Goal: Transaction & Acquisition: Purchase product/service

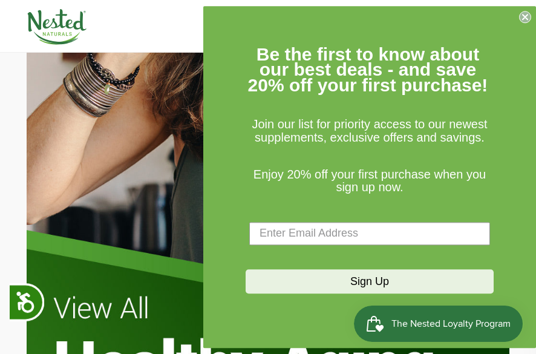
scroll to position [0, 663]
click at [63, 18] on circle "Close dialog" at bounding box center [524, 16] width 11 height 11
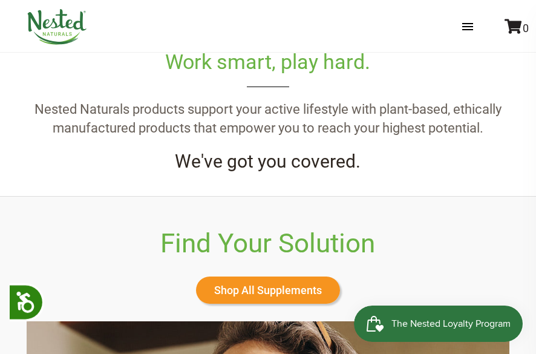
scroll to position [363, 0]
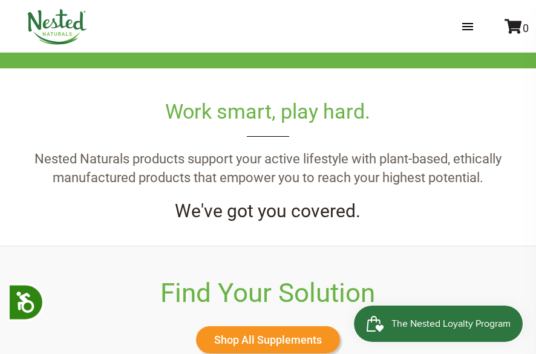
click at [0, 0] on link "Store" at bounding box center [0, 0] width 0 height 0
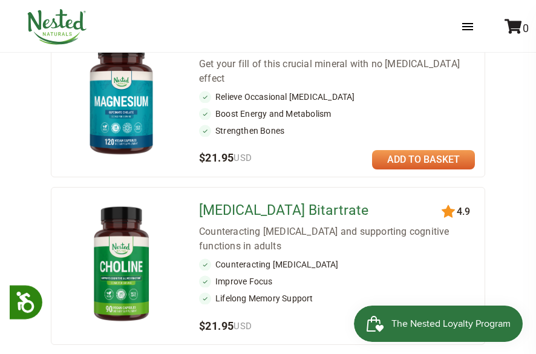
scroll to position [423, 0]
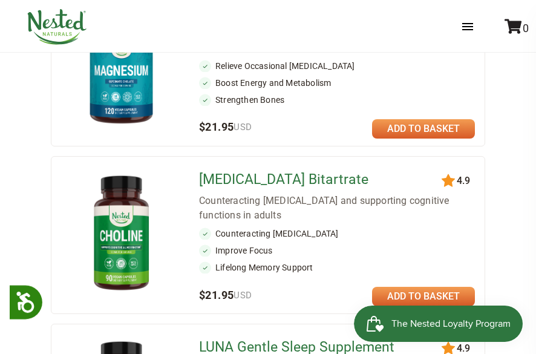
click at [427, 121] on link at bounding box center [423, 128] width 103 height 19
click at [465, 164] on icon at bounding box center [455, 173] width 21 height 18
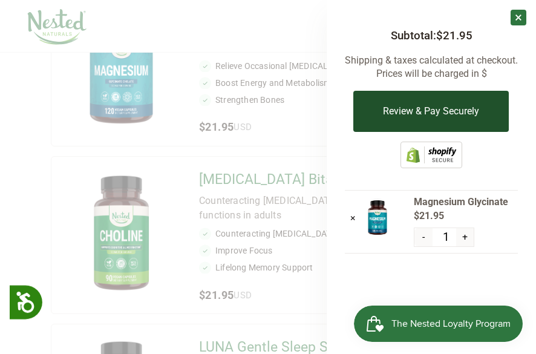
click at [461, 114] on button "Review & Pay Securely" at bounding box center [430, 111] width 155 height 41
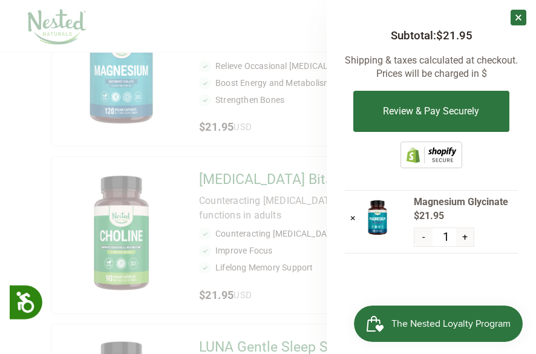
scroll to position [305, 0]
